Goal: Task Accomplishment & Management: Manage account settings

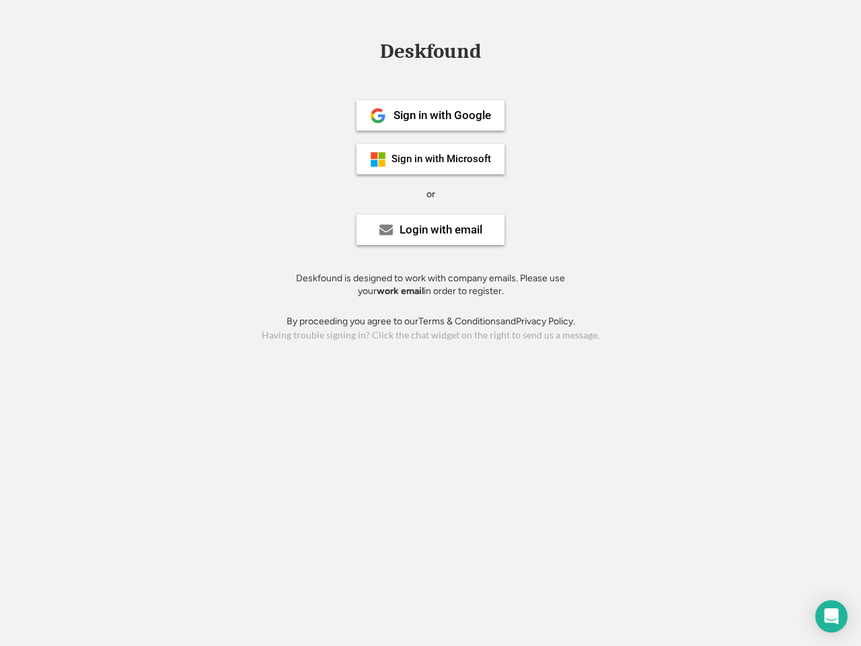
click at [431, 192] on div "or" at bounding box center [431, 194] width 9 height 13
click at [431, 54] on div "Deskfound" at bounding box center [430, 51] width 114 height 21
click at [368, 50] on div "Deskfound" at bounding box center [430, 54] width 861 height 26
click at [431, 54] on div "Deskfound" at bounding box center [430, 51] width 114 height 21
click at [431, 194] on div "or" at bounding box center [431, 194] width 9 height 13
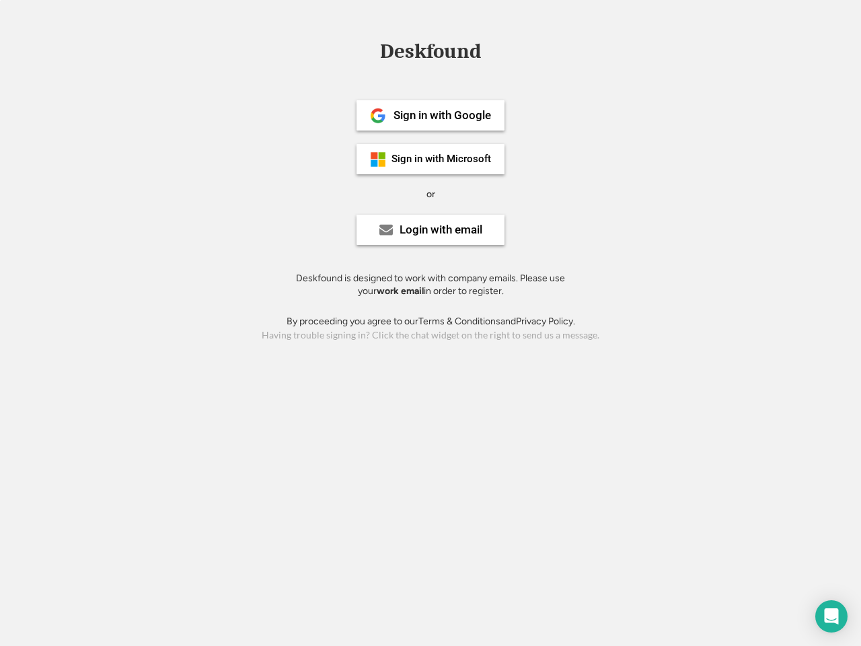
click at [431, 115] on div "Sign in with Google" at bounding box center [443, 115] width 98 height 11
click at [442, 115] on div "Sign in with Google" at bounding box center [443, 115] width 98 height 11
click at [378, 116] on img at bounding box center [378, 116] width 16 height 16
click at [431, 159] on div "Sign in with Microsoft" at bounding box center [442, 159] width 100 height 10
click at [442, 159] on div "Sign in with Microsoft" at bounding box center [442, 159] width 100 height 10
